Goal: Task Accomplishment & Management: Manage account settings

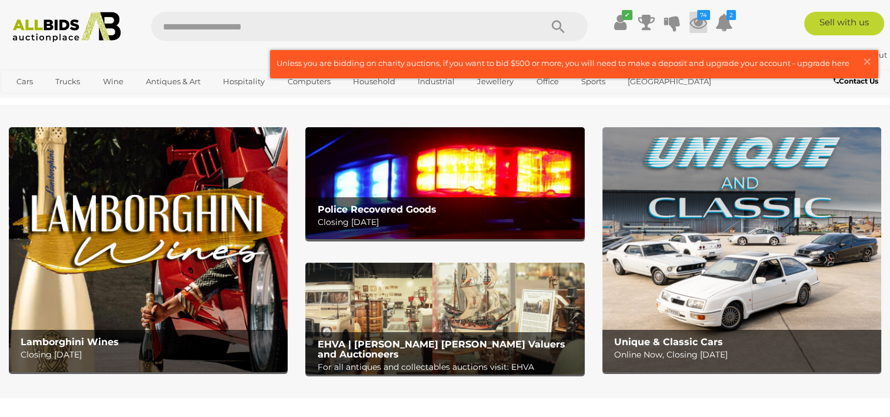
click at [696, 21] on icon at bounding box center [699, 22] width 18 height 21
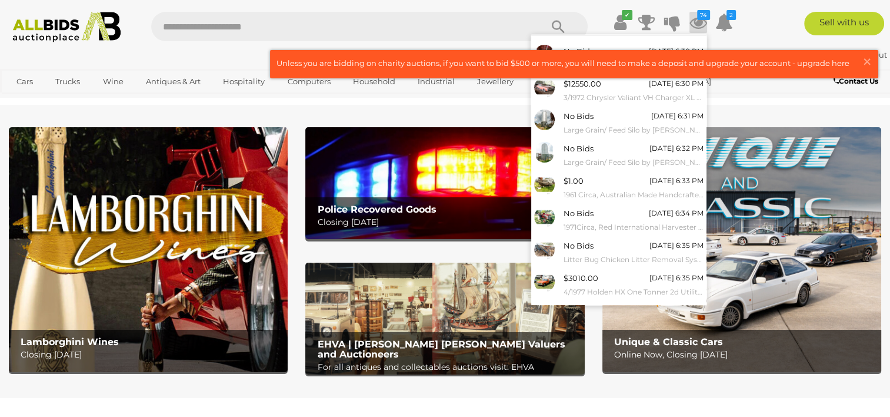
scroll to position [104, 0]
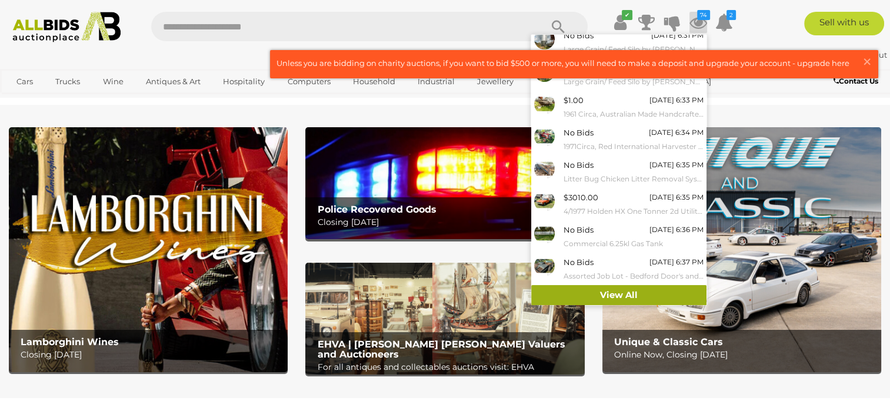
click at [659, 296] on link "View All" at bounding box center [618, 295] width 175 height 21
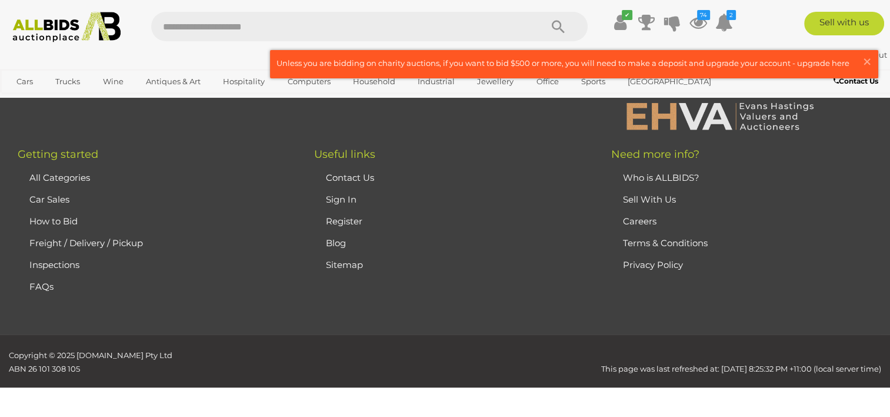
scroll to position [16167, 0]
